Goal: Navigation & Orientation: Find specific page/section

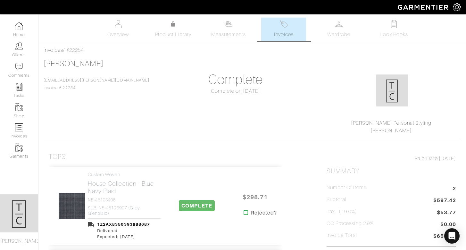
click at [301, 26] on link "Invoices" at bounding box center [283, 29] width 45 height 23
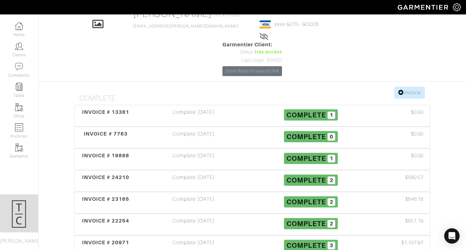
scroll to position [40, 0]
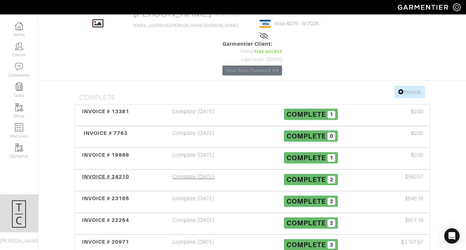
click at [124, 174] on span "INVOICE # 24210" at bounding box center [105, 177] width 47 height 6
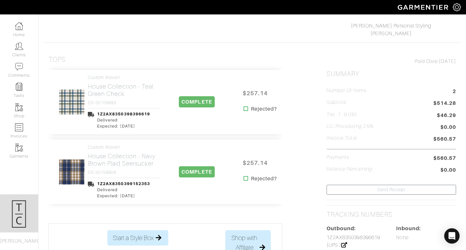
scroll to position [97, 0]
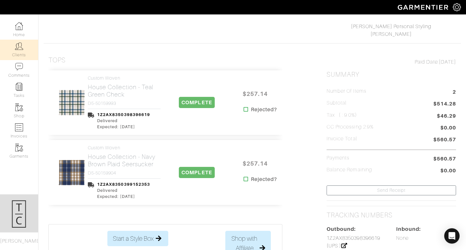
click at [18, 54] on link "Clients" at bounding box center [19, 50] width 38 height 20
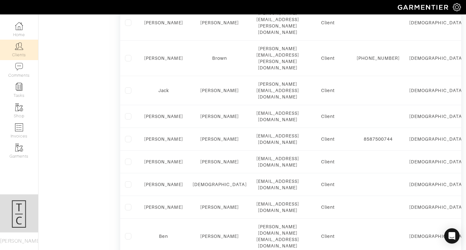
scroll to position [435, 0]
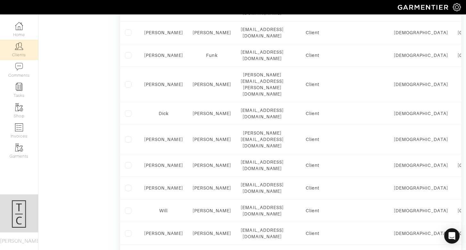
scroll to position [447, 0]
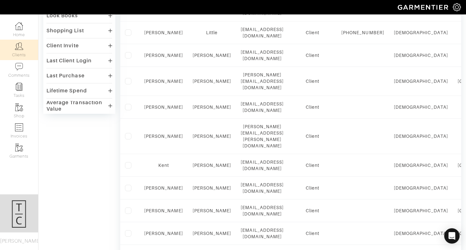
scroll to position [425, 0]
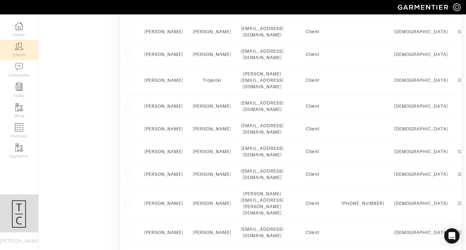
scroll to position [414, 0]
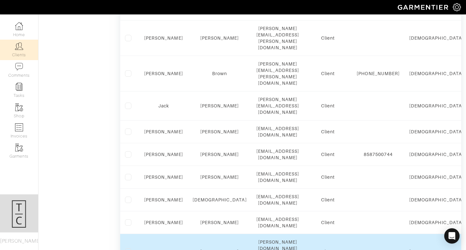
scroll to position [0, 0]
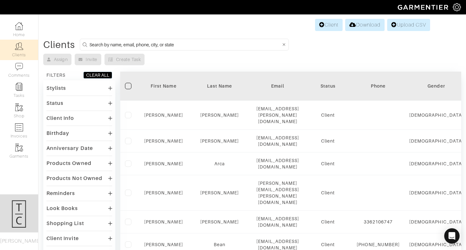
click at [30, 52] on link "Clients" at bounding box center [19, 50] width 38 height 20
click at [20, 129] on img at bounding box center [19, 128] width 8 height 8
select select
